Goal: Obtain resource: Obtain resource

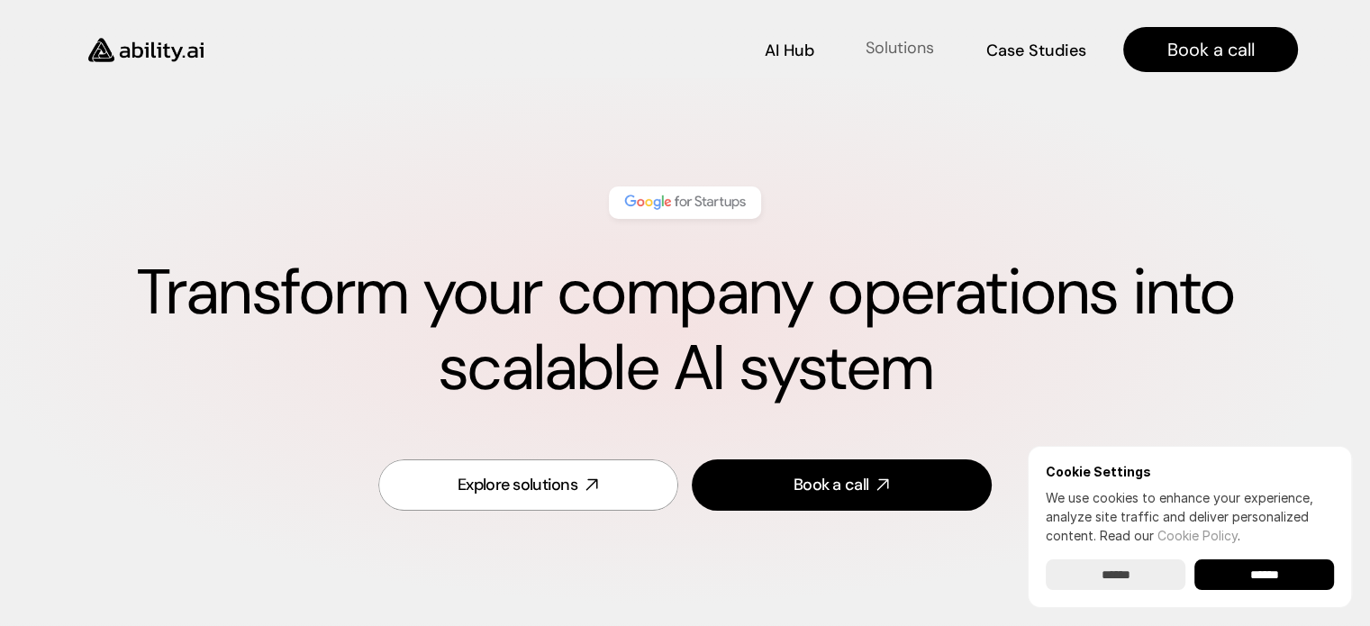
click at [915, 47] on p "Solutions" at bounding box center [900, 48] width 68 height 23
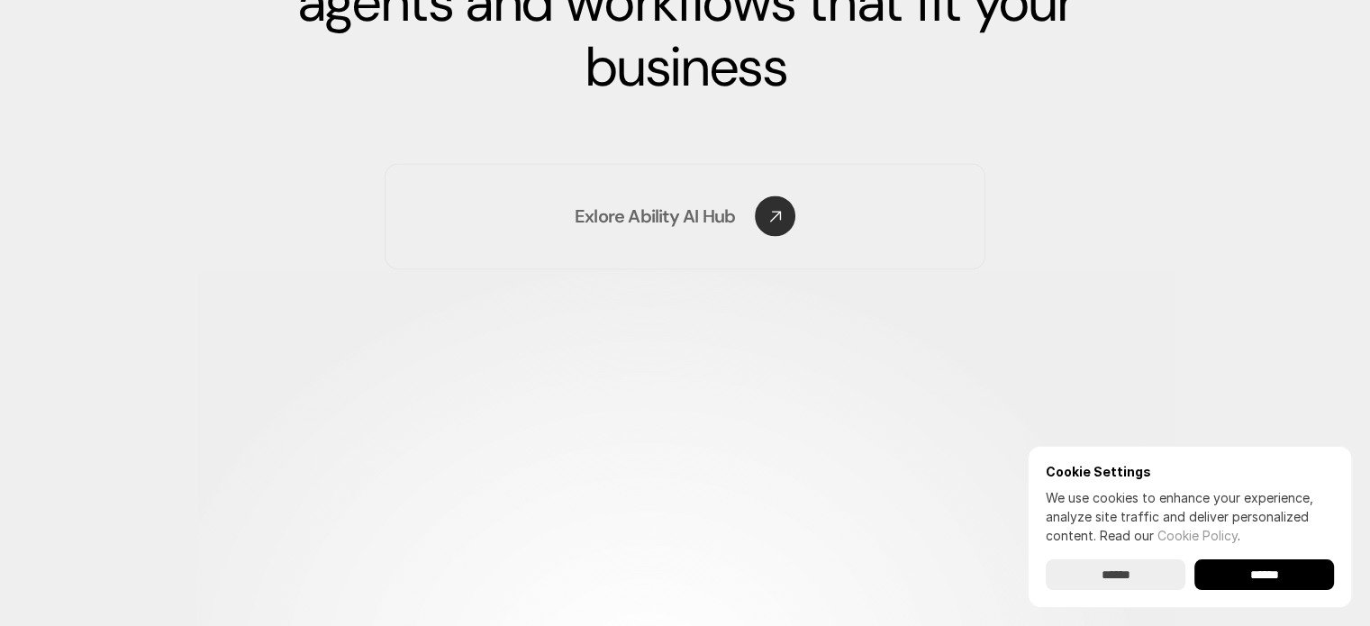
scroll to position [2820, 0]
click at [443, 34] on div "AI Hub AI Hub Solutions Solutions Case Studies Case Studies Book a call" at bounding box center [685, 39] width 1370 height 78
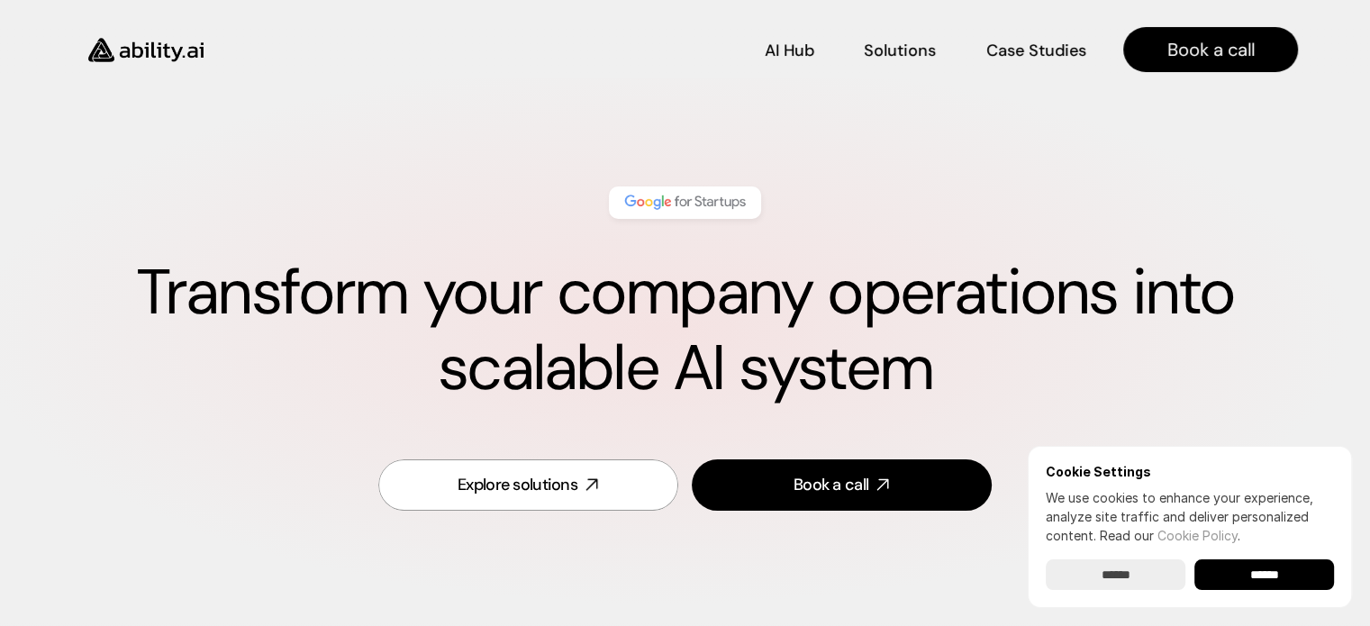
scroll to position [0, 0]
click at [908, 48] on p "Solutions" at bounding box center [900, 48] width 68 height 23
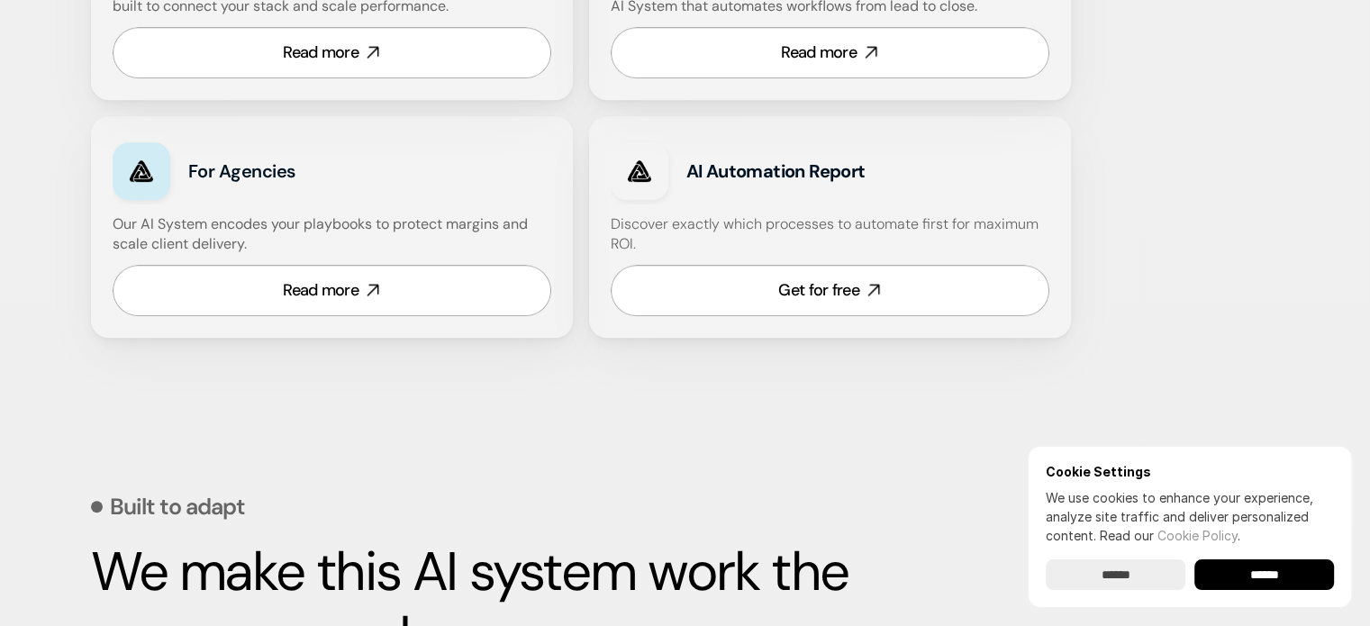
scroll to position [1289, 0]
click at [860, 286] on link "Get for free" at bounding box center [830, 289] width 439 height 51
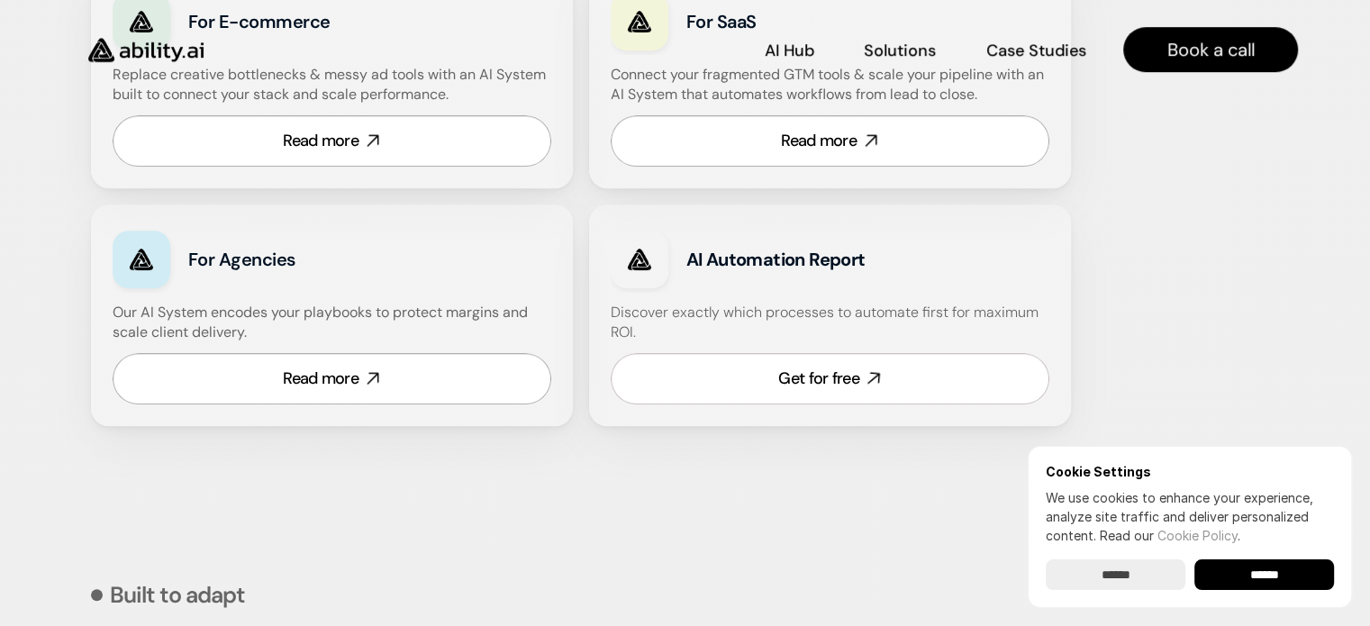
scroll to position [1199, 0]
drag, startPoint x: 612, startPoint y: 313, endPoint x: 953, endPoint y: 333, distance: 341.9
click at [953, 333] on h4 "Discover exactly which processes to automate first for maximum ROI." at bounding box center [830, 324] width 439 height 41
copy h4 "Discover exactly which processes to automate first for maximum ROI."
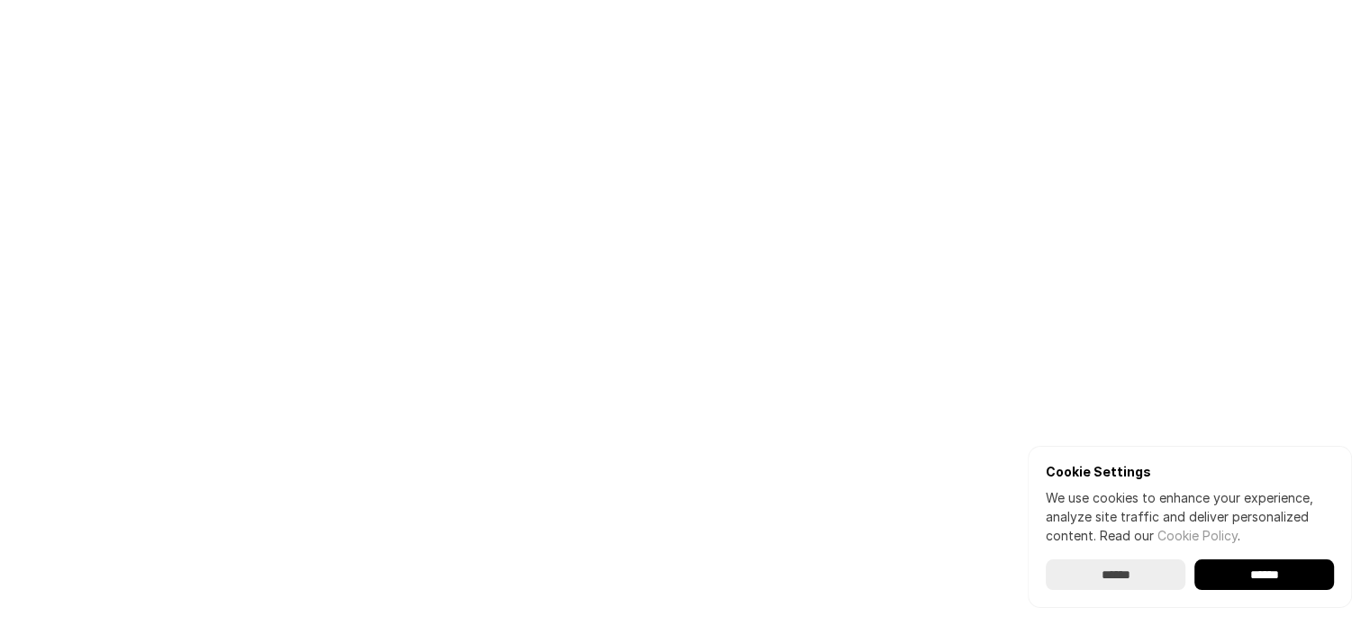
scroll to position [115, 0]
click at [1102, 572] on input "******" at bounding box center [1116, 574] width 140 height 31
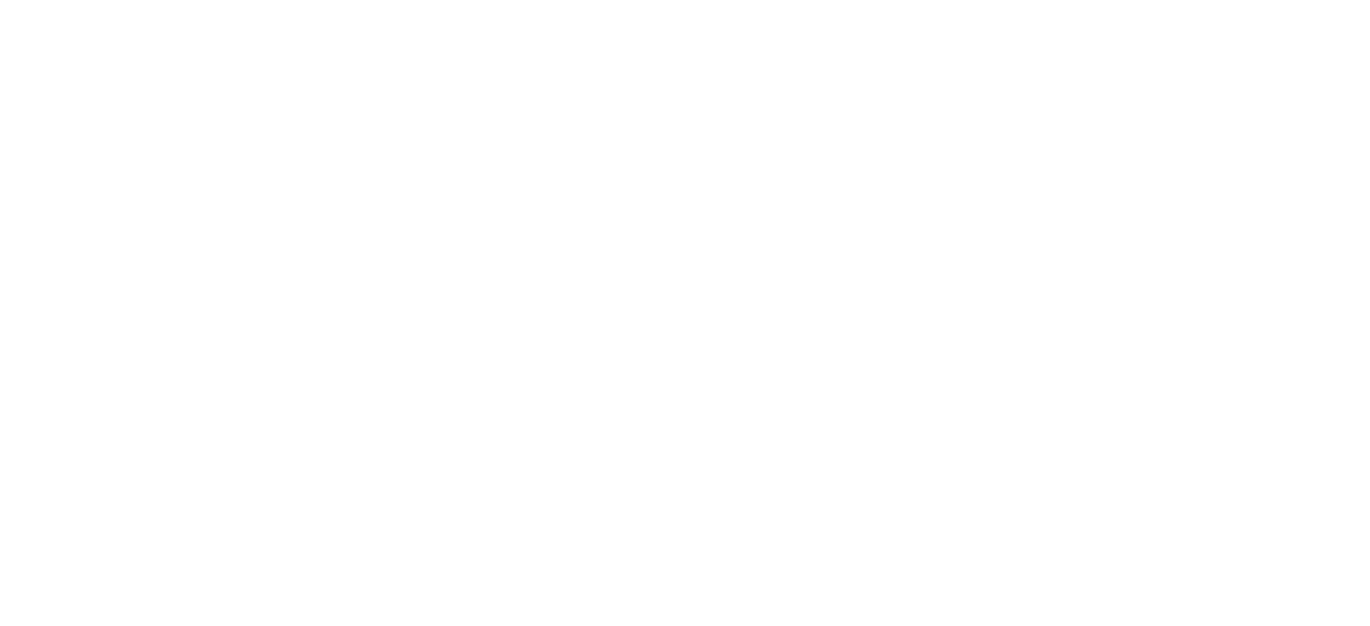
scroll to position [0, 0]
